Goal: Task Accomplishment & Management: Use online tool/utility

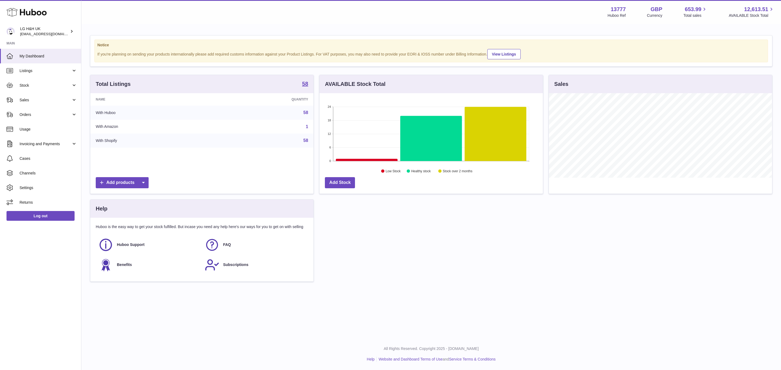
scroll to position [85, 223]
click at [39, 104] on link "Sales" at bounding box center [40, 100] width 81 height 15
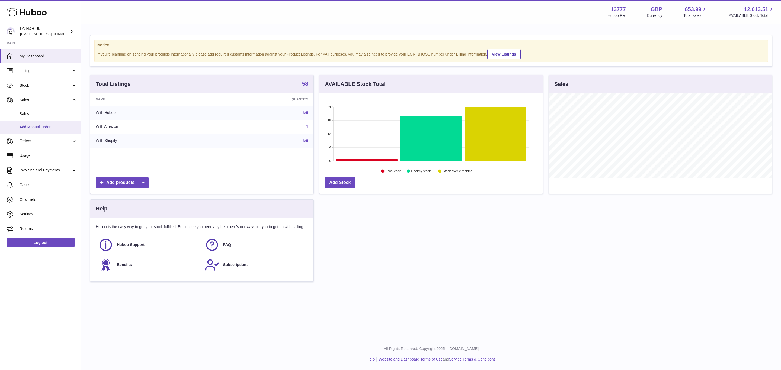
click at [42, 129] on span "Add Manual Order" at bounding box center [48, 127] width 57 height 5
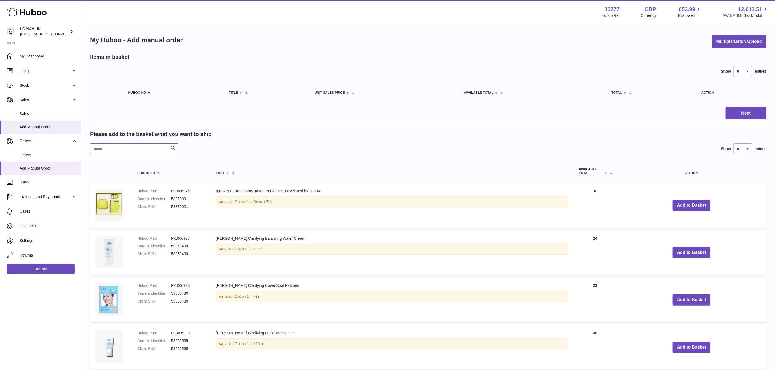
click at [121, 148] on input "text" at bounding box center [134, 148] width 88 height 11
paste input "********"
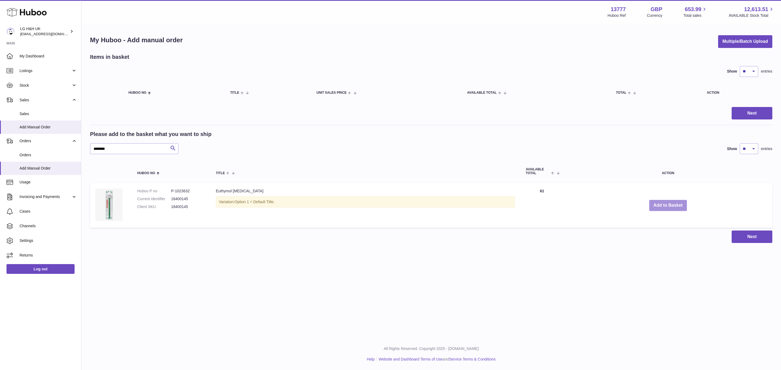
click at [675, 205] on button "Add to Basket" at bounding box center [668, 205] width 38 height 11
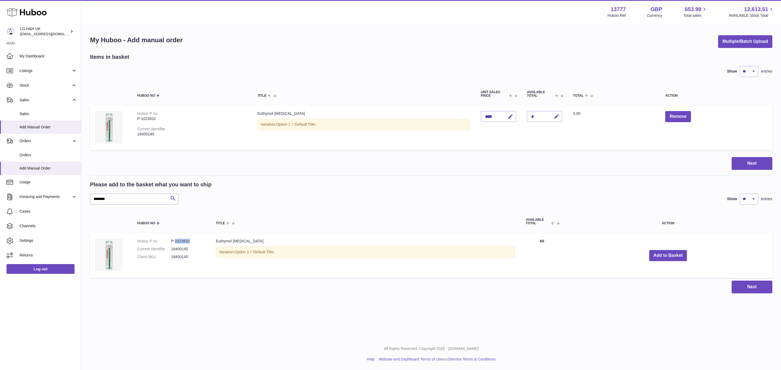
drag, startPoint x: 195, startPoint y: 239, endPoint x: 175, endPoint y: 243, distance: 20.8
click at [175, 243] on dl "Huboo P no P-1023632 Current identifier 18400145 Client SKU 18400145" at bounding box center [171, 251] width 68 height 24
copy dd "1023632"
drag, startPoint x: 82, startPoint y: 203, endPoint x: 69, endPoint y: 203, distance: 13.9
click at [69, 203] on div "Huboo LG H&H UK [EMAIL_ADDRESS][DOMAIN_NAME] Main My Dashboard Listings Not wit…" at bounding box center [390, 185] width 781 height 370
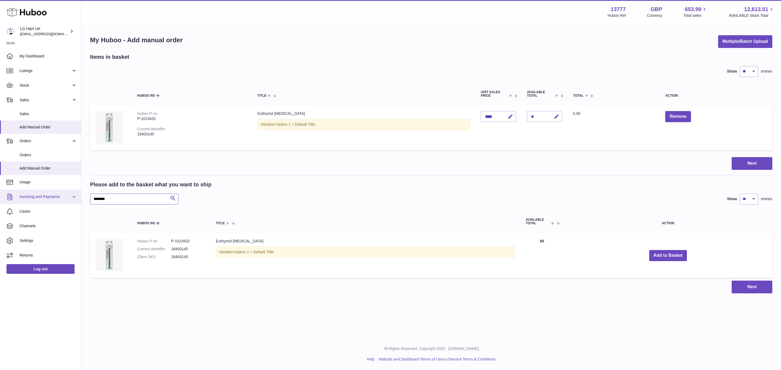
paste input "text"
click at [676, 254] on button "Add to Basket" at bounding box center [680, 255] width 38 height 11
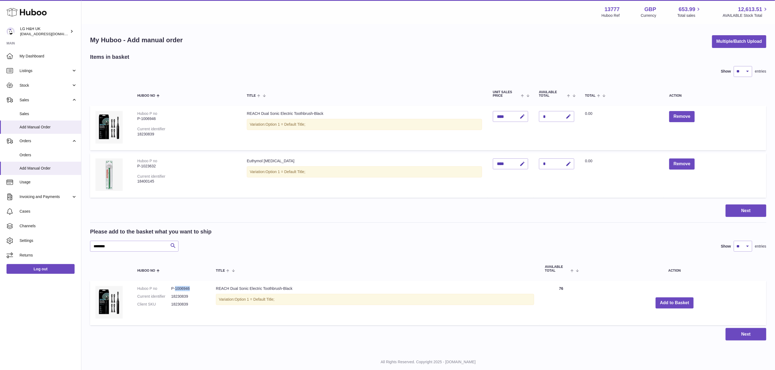
drag, startPoint x: 195, startPoint y: 281, endPoint x: 174, endPoint y: 286, distance: 20.7
click at [174, 286] on dl "Huboo P no P-1006946 Current identifier 18230839 Client SKU 18230839" at bounding box center [171, 298] width 68 height 24
copy dd "1006946"
drag, startPoint x: 129, startPoint y: 243, endPoint x: 61, endPoint y: 244, distance: 67.3
click at [61, 244] on div "Huboo LG H&H UK internalAdmin-13777@internal.huboo.com Main My Dashboard Listin…" at bounding box center [387, 192] width 775 height 384
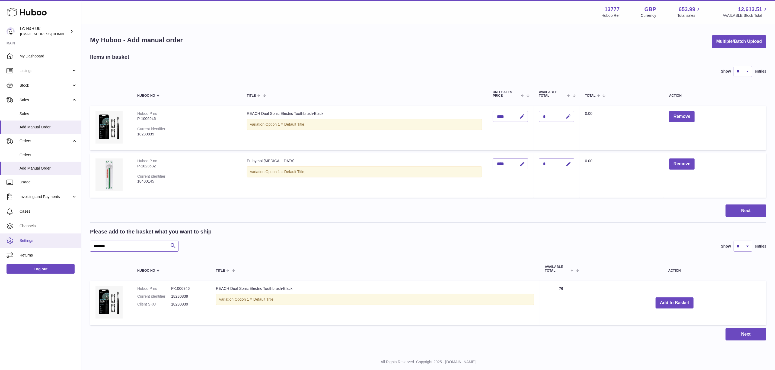
paste input "text"
click at [678, 298] on button "Add to Basket" at bounding box center [674, 303] width 38 height 11
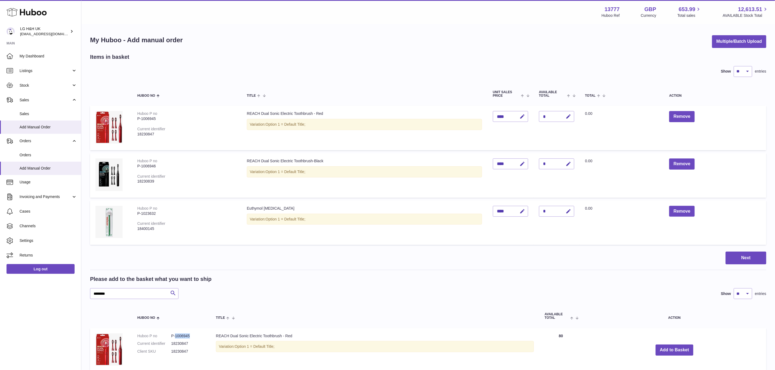
drag, startPoint x: 193, startPoint y: 330, endPoint x: 176, endPoint y: 331, distance: 17.4
click at [176, 334] on dd "P-1006945" at bounding box center [188, 336] width 34 height 5
copy dd "1006945"
drag, startPoint x: 119, startPoint y: 288, endPoint x: 75, endPoint y: 289, distance: 43.9
click at [75, 289] on div "Huboo LG H&H UK internalAdmin-13777@internal.huboo.com Main My Dashboard Listin…" at bounding box center [387, 215] width 775 height 431
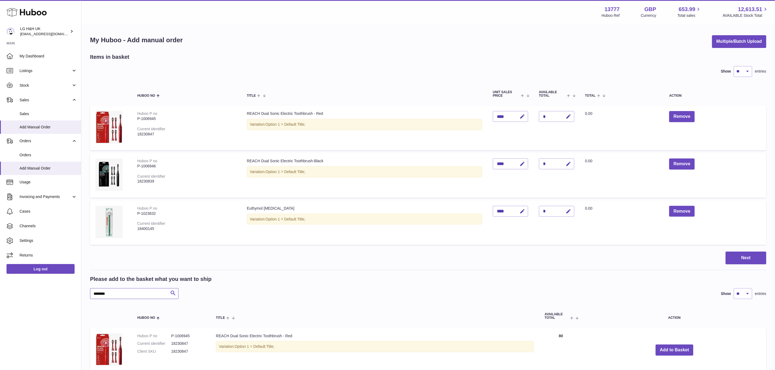
paste input "text"
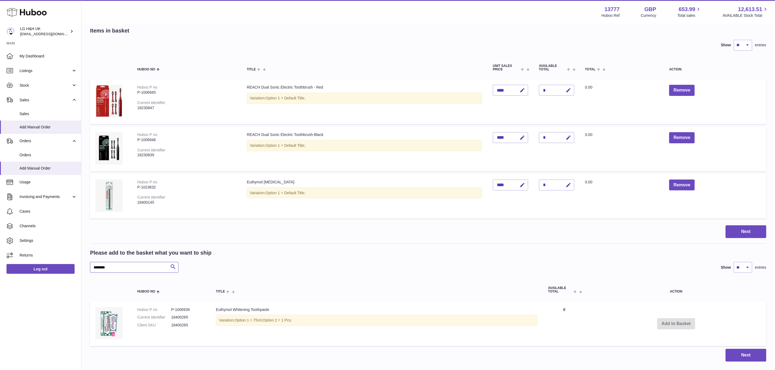
scroll to position [41, 0]
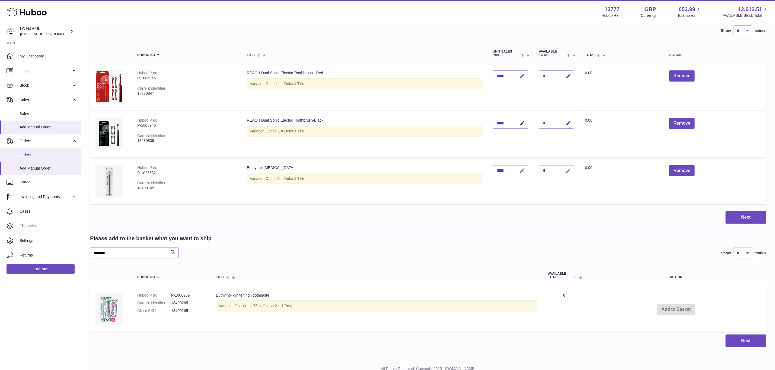
type input "********"
click at [30, 152] on link "Orders" at bounding box center [40, 155] width 81 height 13
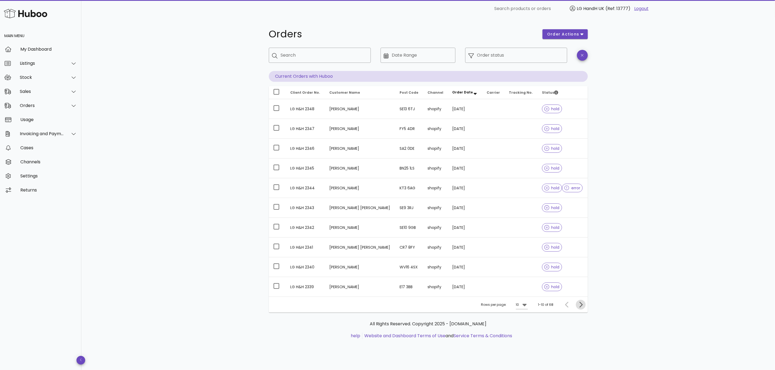
click at [579, 307] on icon "Next page" at bounding box center [580, 305] width 7 height 7
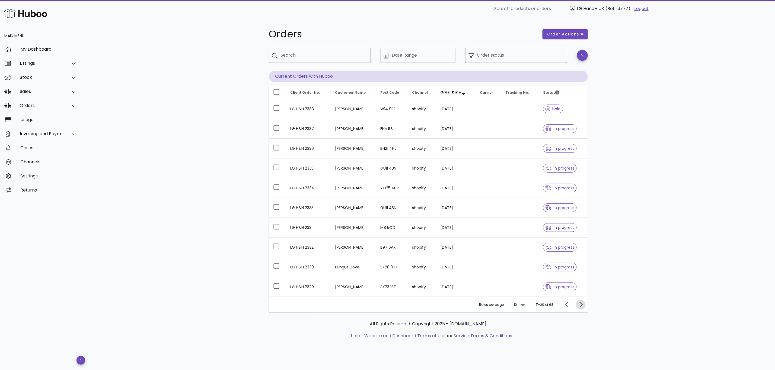
click at [579, 306] on icon "Next page" at bounding box center [580, 305] width 7 height 7
click at [297, 55] on input "Search" at bounding box center [324, 55] width 86 height 9
type input "******"
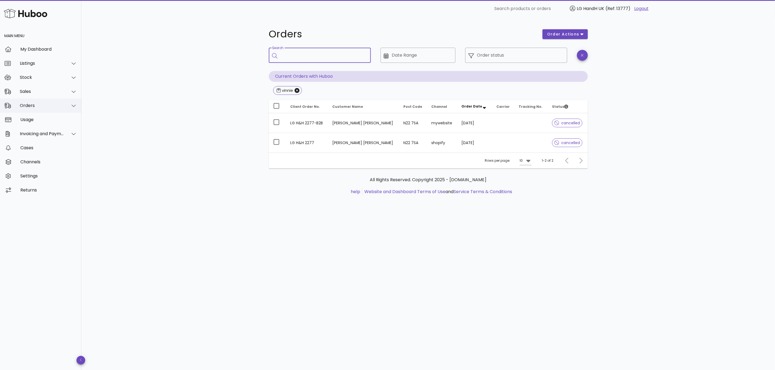
click at [30, 109] on div "Orders" at bounding box center [40, 106] width 81 height 14
click at [40, 130] on div "Add Manual Order" at bounding box center [48, 132] width 57 height 5
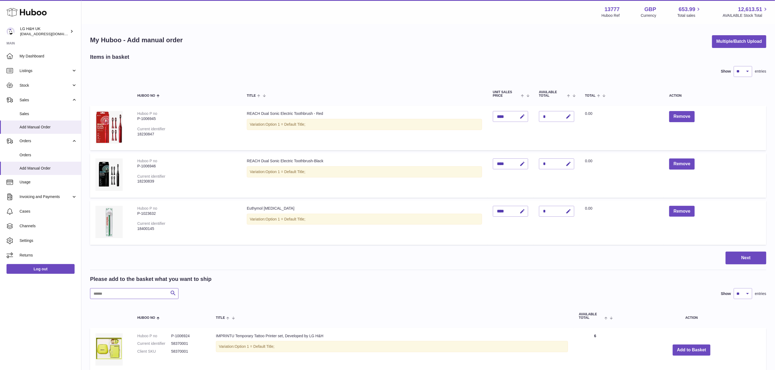
click at [102, 289] on input "text" at bounding box center [134, 294] width 88 height 11
paste input "********"
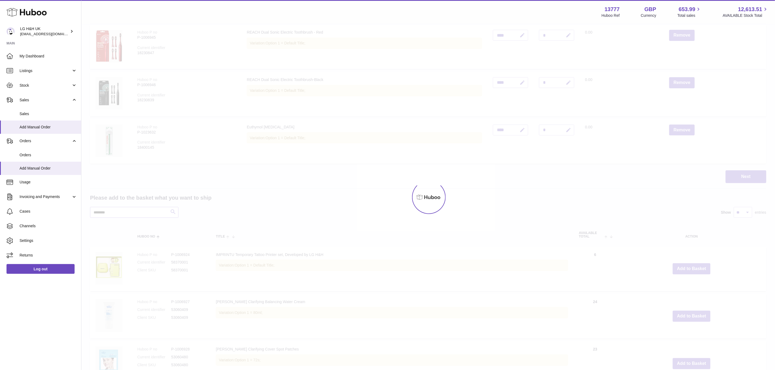
scroll to position [48, 0]
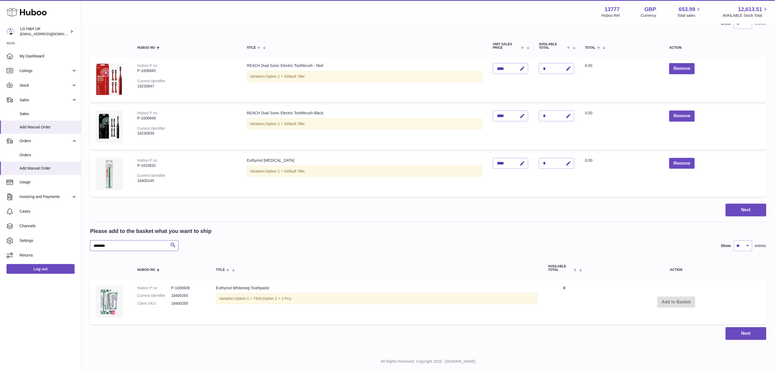
type input "********"
drag, startPoint x: 193, startPoint y: 280, endPoint x: 174, endPoint y: 281, distance: 18.5
click at [174, 286] on dd "P-1006939" at bounding box center [188, 288] width 34 height 5
copy dd "1006939"
drag, startPoint x: 689, startPoint y: 157, endPoint x: 687, endPoint y: 146, distance: 11.3
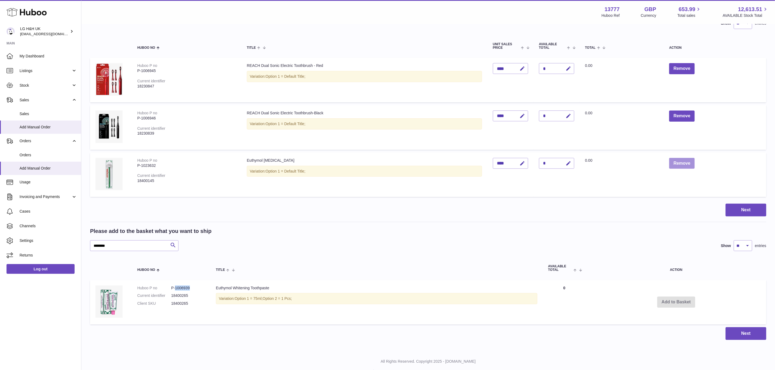
click at [689, 158] on button "Remove" at bounding box center [681, 163] width 25 height 11
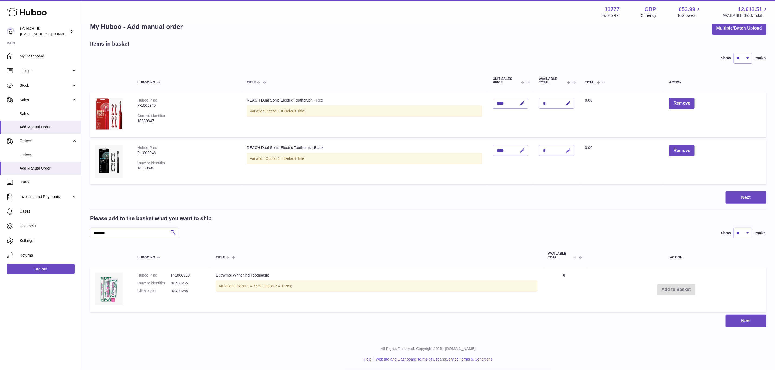
click at [684, 116] on div "Menu Huboo 13777 Huboo Ref GBP Currency 653.99 Total sales 12,613.51 AVAILABLE …" at bounding box center [427, 163] width 693 height 352
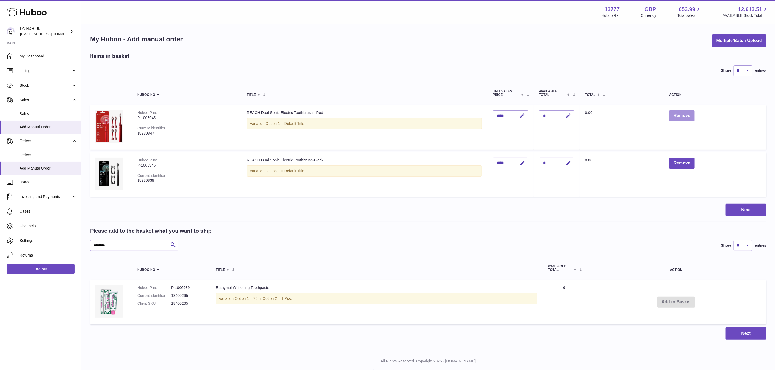
click at [684, 115] on button "Remove" at bounding box center [681, 115] width 25 height 11
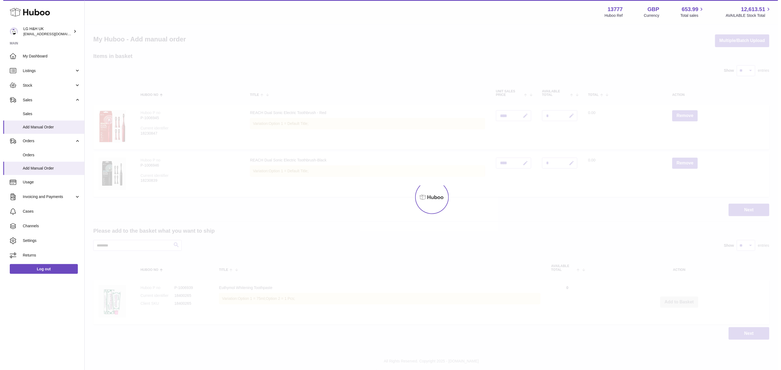
scroll to position [0, 0]
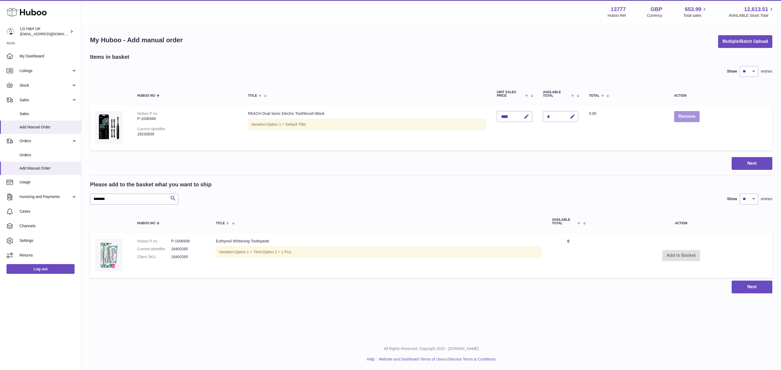
click at [687, 119] on button "Remove" at bounding box center [686, 116] width 25 height 11
